Goal: Task Accomplishment & Management: Manage account settings

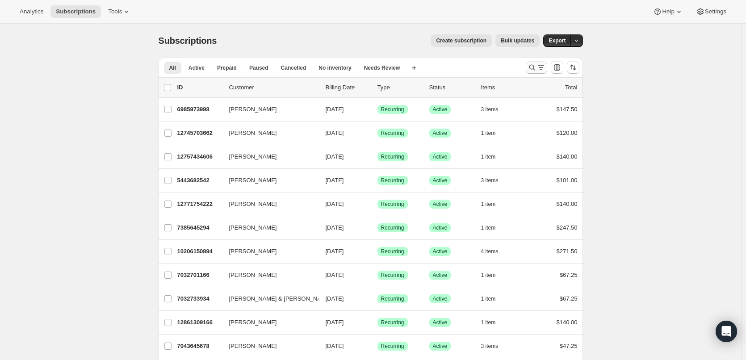
click at [539, 67] on icon "Search and filter results" at bounding box center [540, 67] width 9 height 9
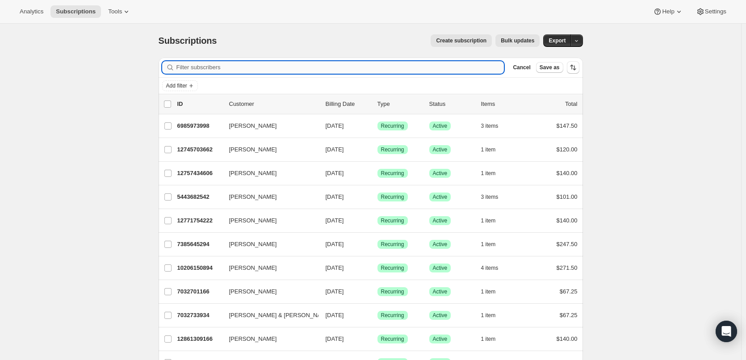
click at [205, 65] on input "Filter subscribers" at bounding box center [340, 67] width 328 height 12
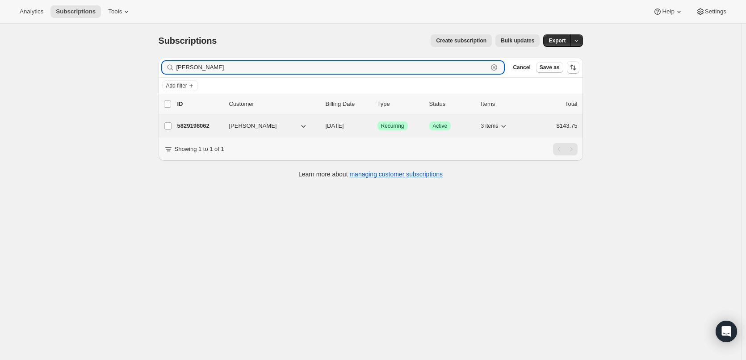
type input "[PERSON_NAME]"
click at [225, 123] on div "5829198062 [PERSON_NAME] [DATE] Success Recurring Success Active 3 items $143.75" at bounding box center [377, 126] width 400 height 12
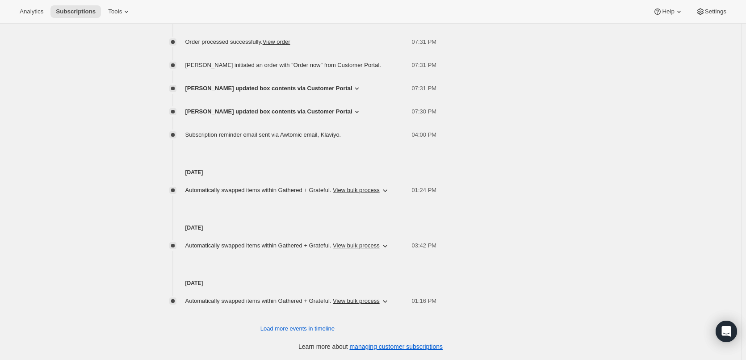
scroll to position [628, 0]
click at [388, 299] on icon "button" at bounding box center [384, 300] width 9 height 9
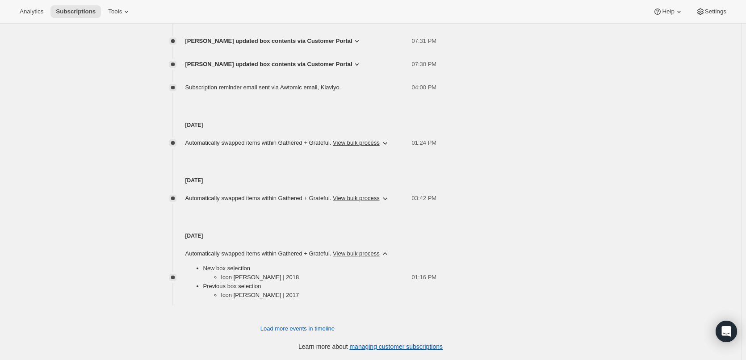
scroll to position [631, 0]
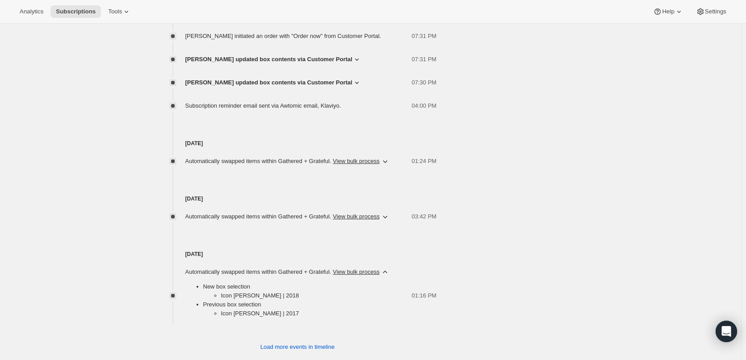
click at [387, 221] on icon "button" at bounding box center [384, 216] width 9 height 9
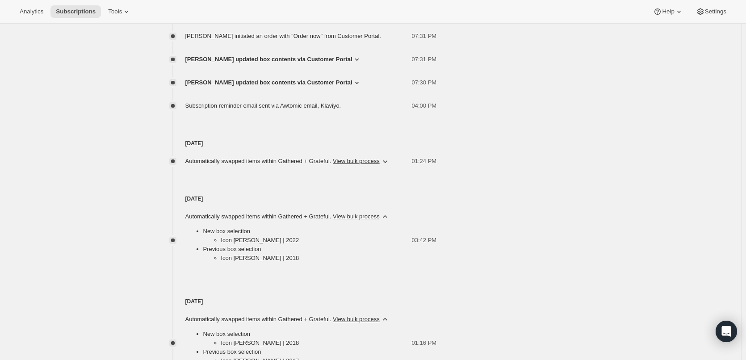
scroll to position [586, 0]
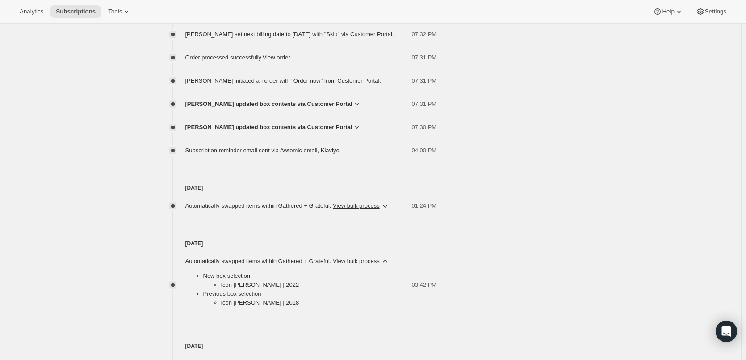
click at [385, 210] on icon "button" at bounding box center [384, 205] width 9 height 9
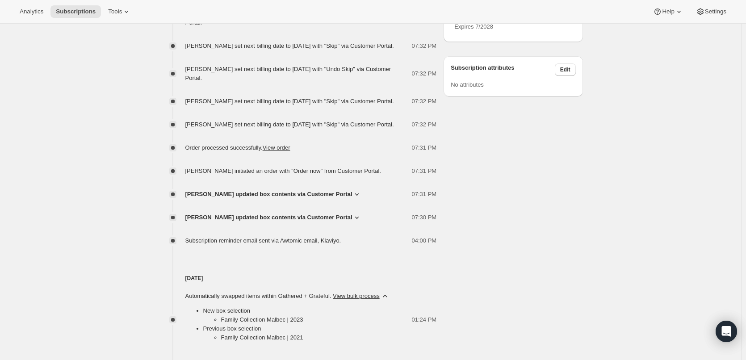
scroll to position [497, 0]
click at [352, 221] on icon at bounding box center [356, 216] width 9 height 9
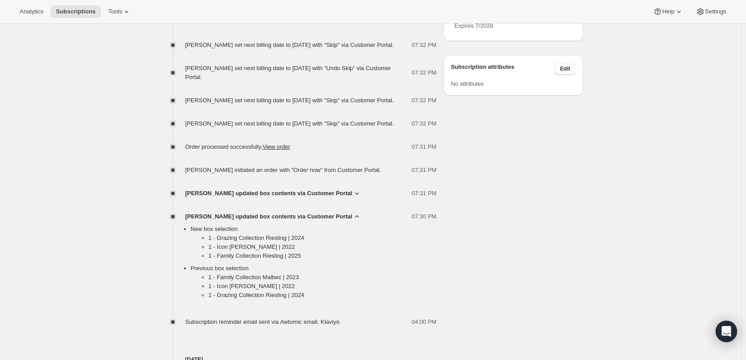
click at [355, 195] on icon at bounding box center [357, 193] width 4 height 2
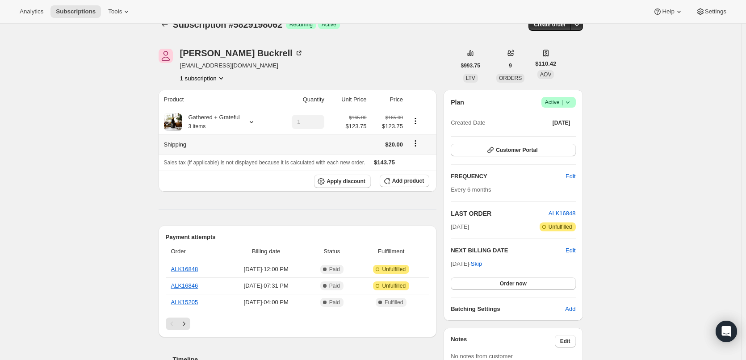
scroll to position [0, 0]
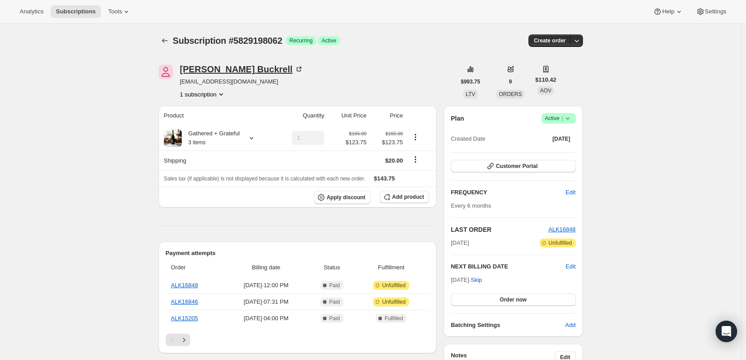
click at [200, 69] on div "[PERSON_NAME]" at bounding box center [241, 69] width 123 height 9
click at [254, 138] on icon at bounding box center [251, 137] width 9 height 9
